Goal: Information Seeking & Learning: Learn about a topic

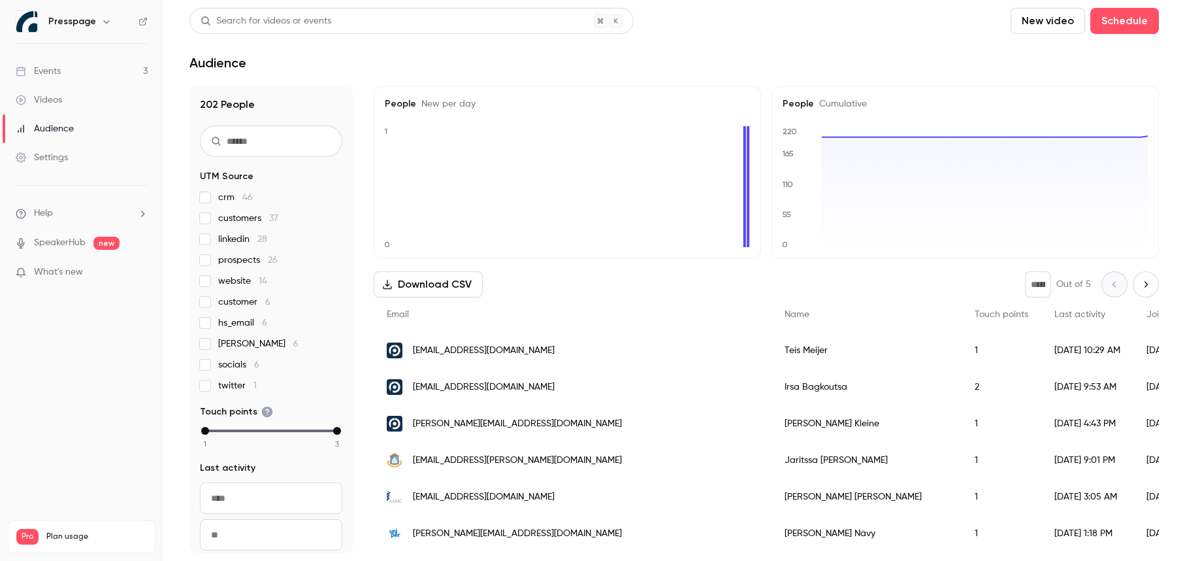
click at [48, 267] on span "What's new" at bounding box center [58, 272] width 49 height 14
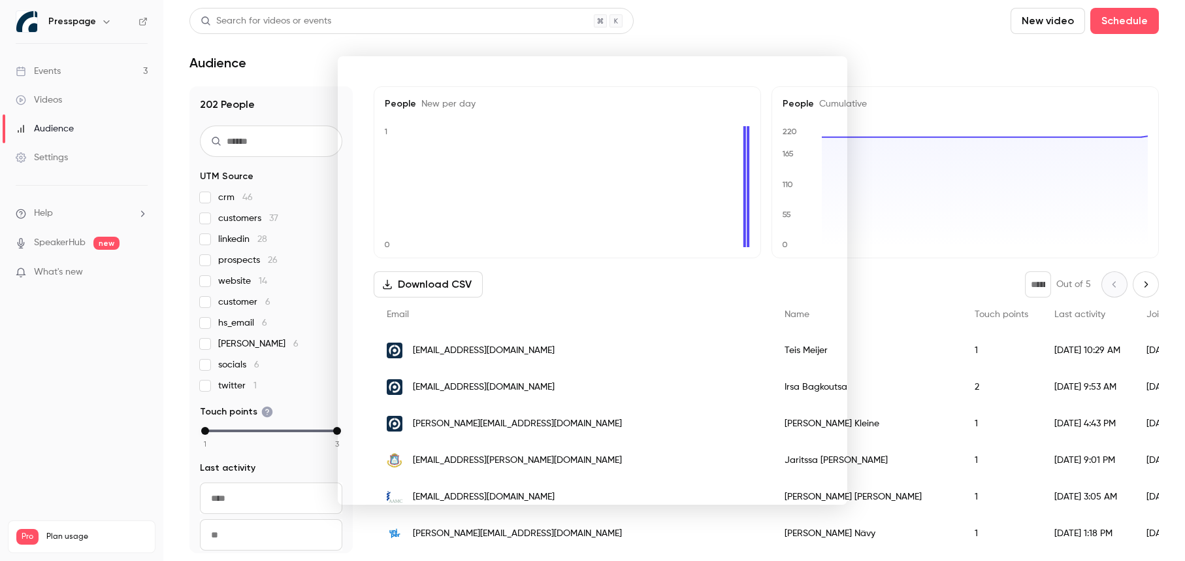
click at [105, 213] on div at bounding box center [592, 280] width 1185 height 561
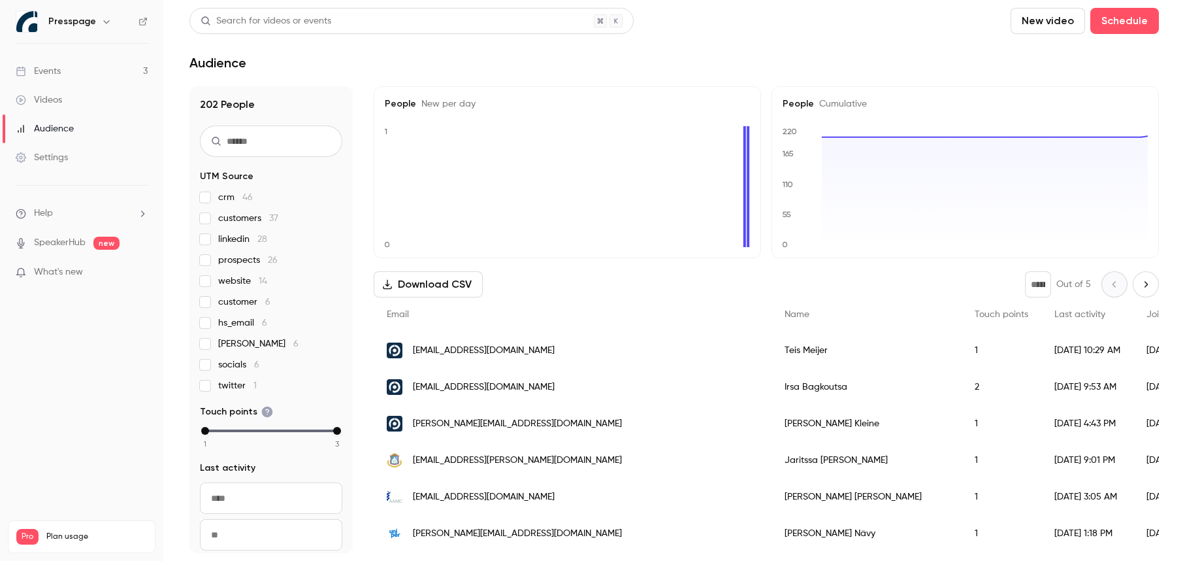
click at [76, 211] on li "Help" at bounding box center [82, 213] width 132 height 14
click at [243, 234] on link "Help center" at bounding box center [240, 238] width 143 height 35
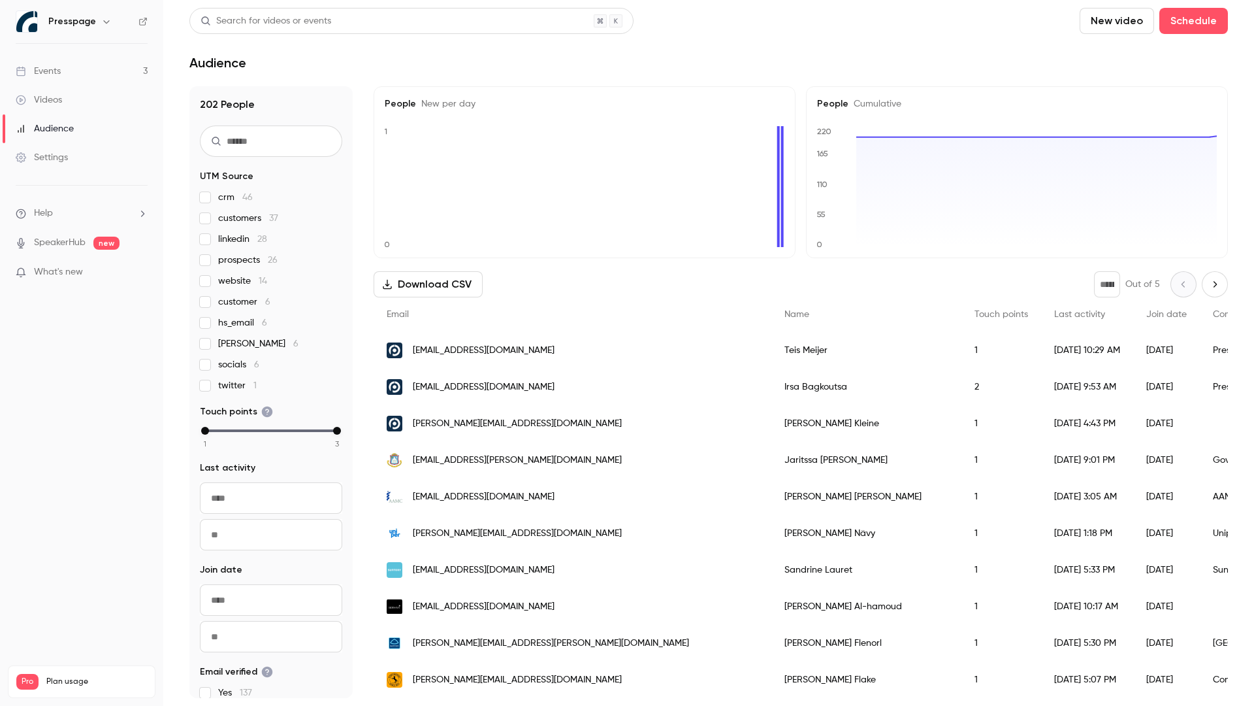
click at [71, 69] on link "Events 3" at bounding box center [81, 71] width 163 height 29
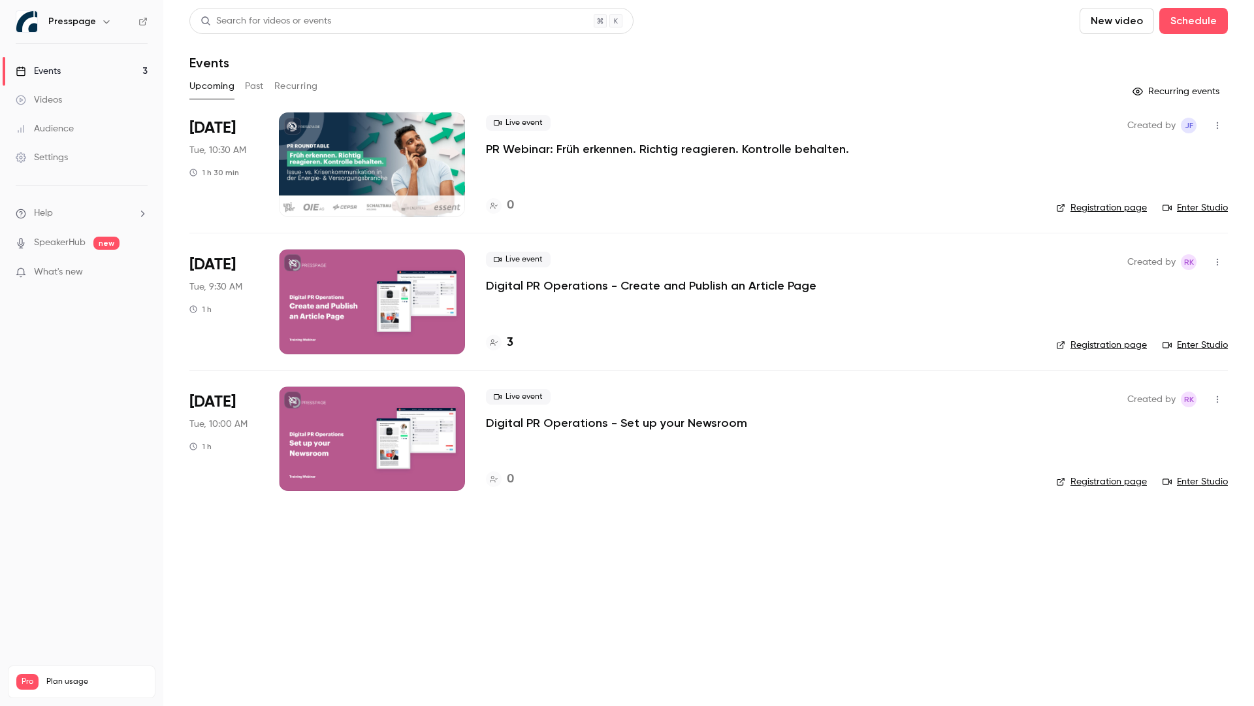
click at [746, 283] on p "Digital PR Operations - Create and Publish an Article Page" at bounding box center [651, 286] width 331 height 16
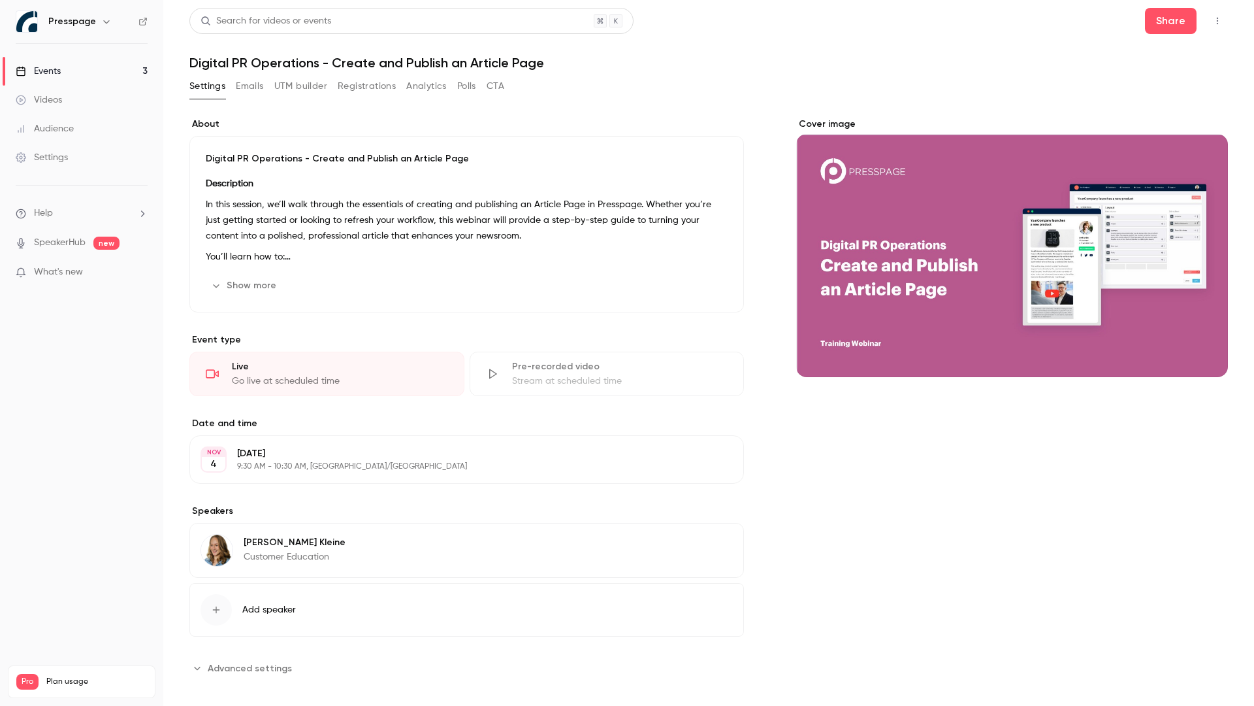
click at [253, 287] on button "Show more" at bounding box center [245, 285] width 78 height 21
